Goal: Book appointment/travel/reservation

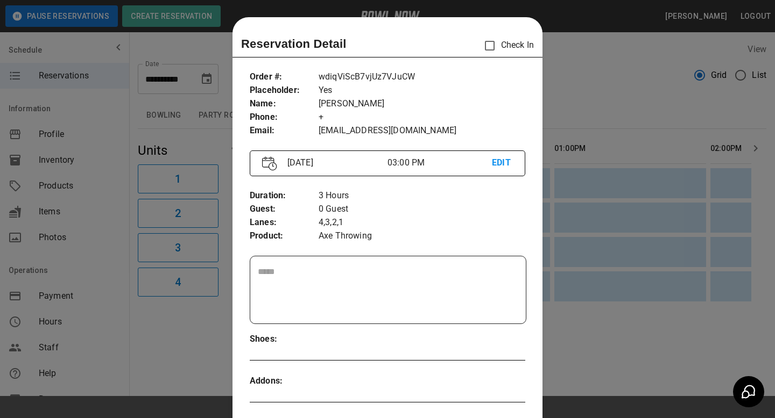
scroll to position [17, 0]
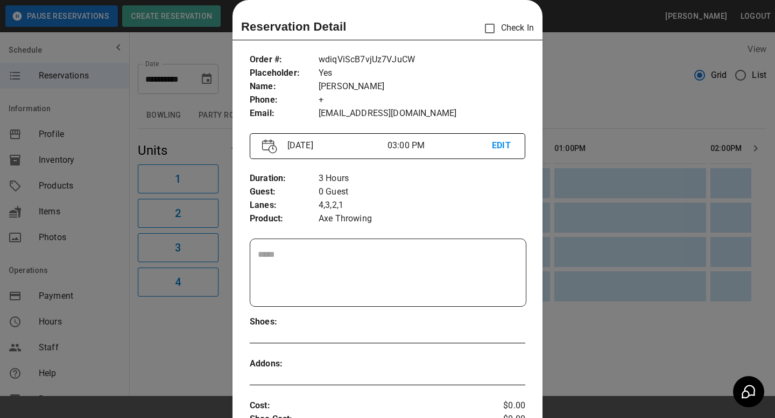
click at [569, 87] on div at bounding box center [387, 209] width 775 height 418
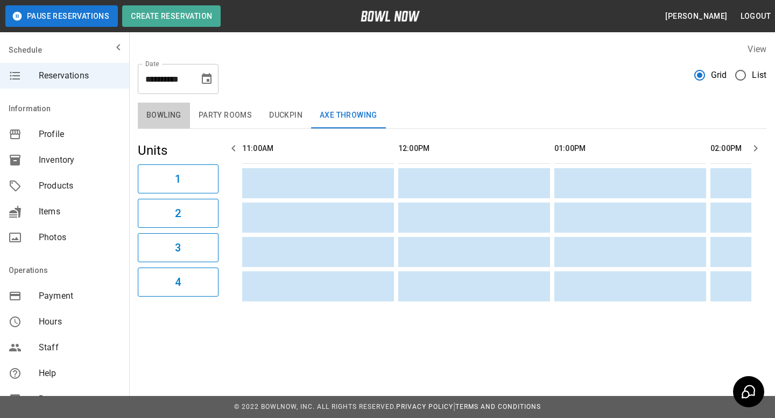
click at [162, 111] on button "Bowling" at bounding box center [164, 116] width 52 height 26
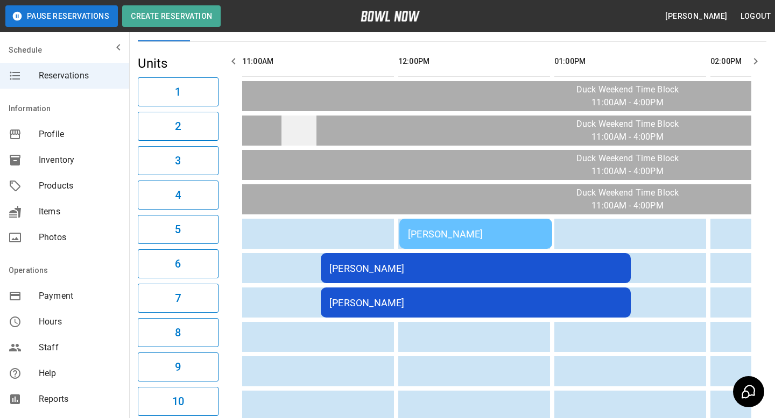
scroll to position [89, 0]
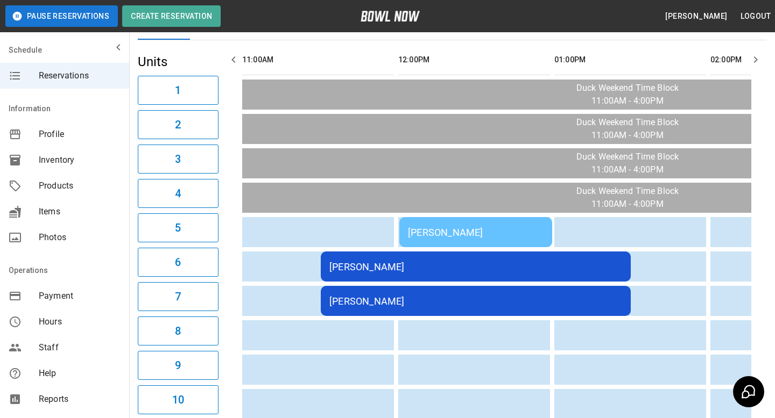
click at [391, 274] on td "[PERSON_NAME]" at bounding box center [476, 267] width 310 height 30
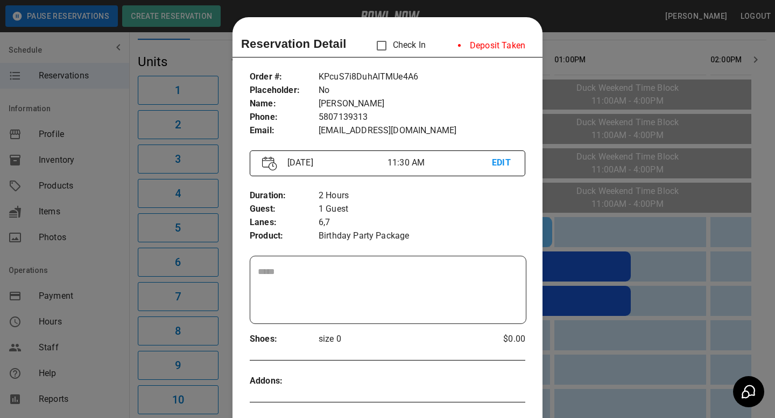
scroll to position [17, 0]
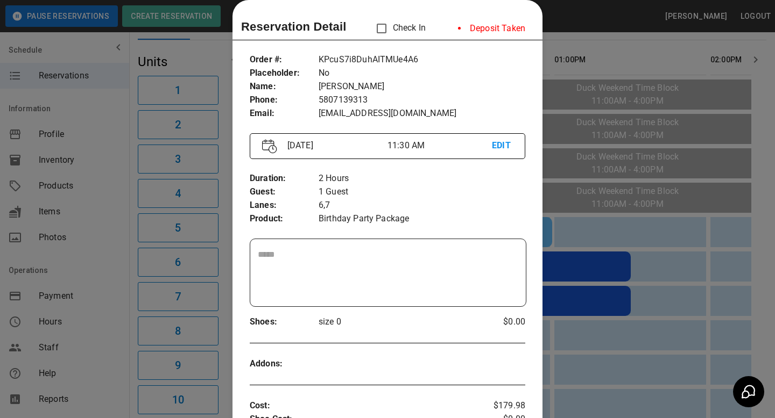
click at [583, 345] on div at bounding box center [387, 209] width 775 height 418
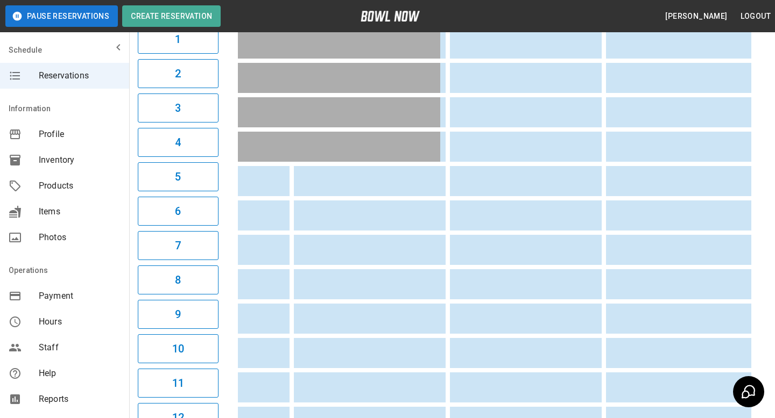
scroll to position [0, 0]
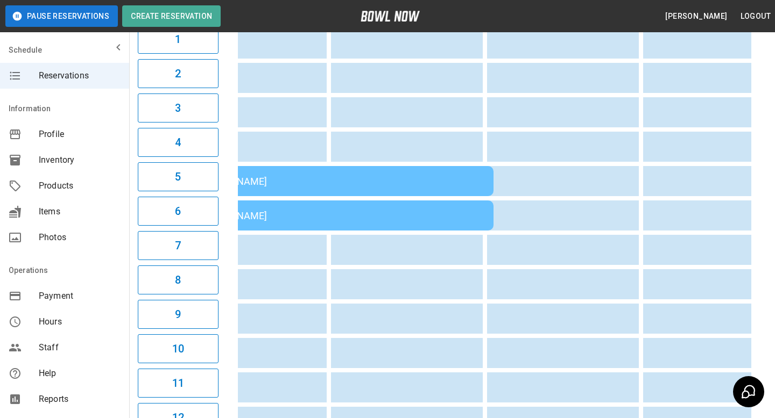
click at [423, 230] on td "[PERSON_NAME]" at bounding box center [338, 216] width 310 height 30
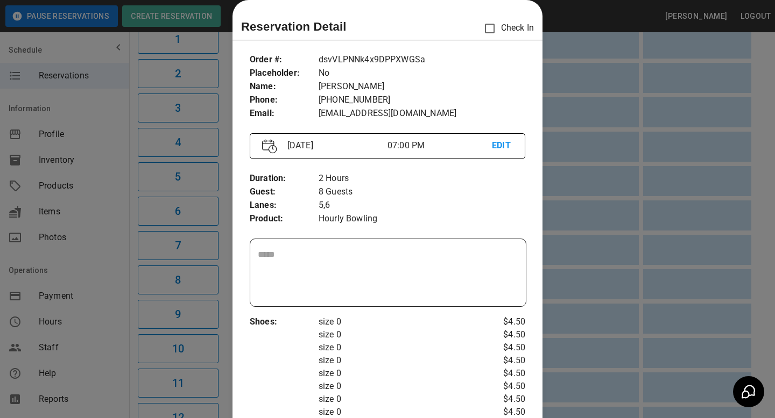
click at [580, 264] on div at bounding box center [387, 209] width 775 height 418
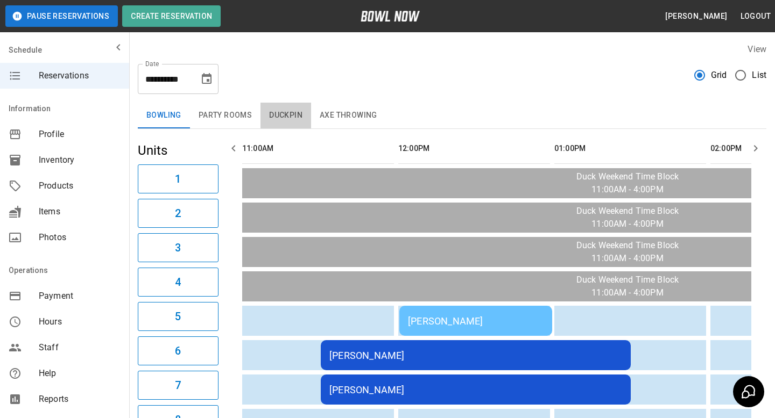
click at [282, 121] on button "Duckpin" at bounding box center [285, 116] width 51 height 26
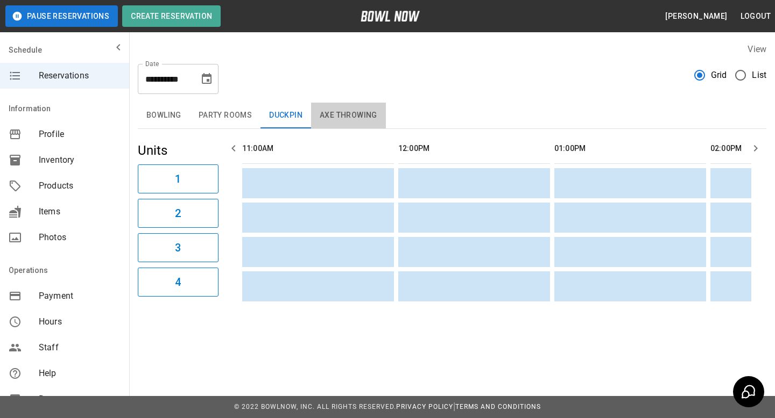
click at [330, 119] on button "Axe Throwing" at bounding box center [348, 116] width 75 height 26
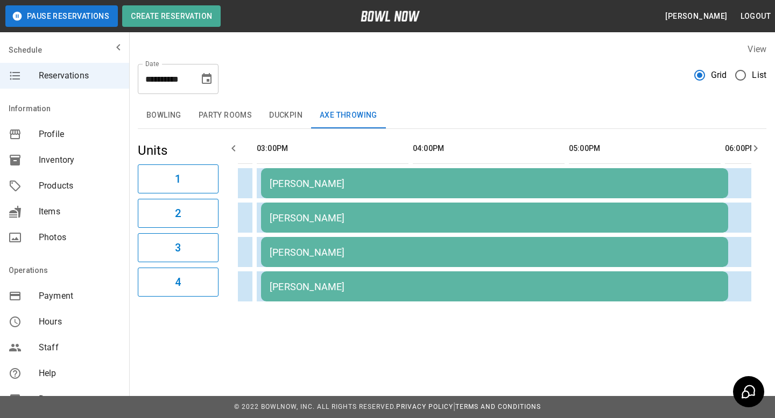
click at [357, 188] on div "[PERSON_NAME]" at bounding box center [494, 183] width 450 height 11
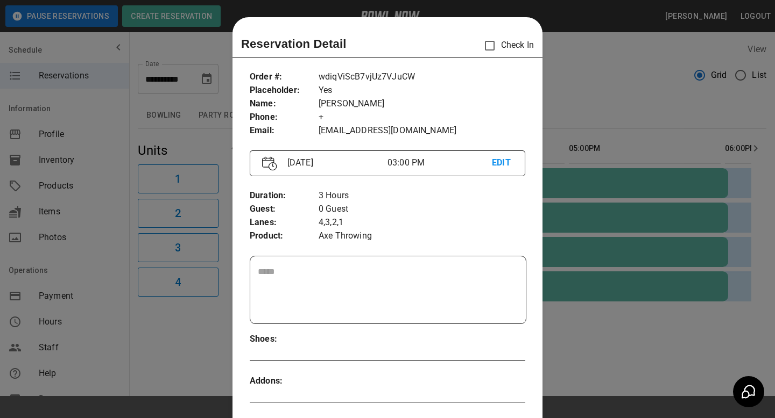
click at [579, 94] on div at bounding box center [387, 209] width 775 height 418
